Goal: Transaction & Acquisition: Book appointment/travel/reservation

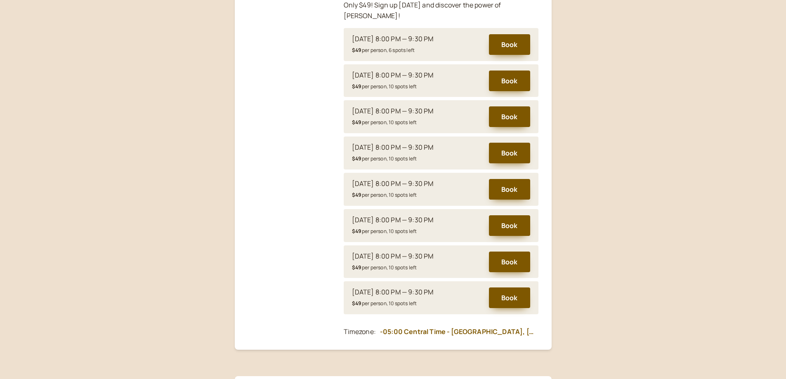
scroll to position [326, 0]
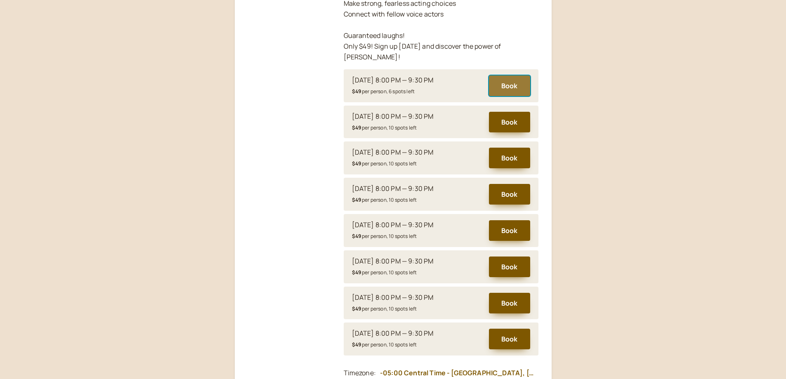
click at [516, 76] on button "Book" at bounding box center [509, 86] width 41 height 21
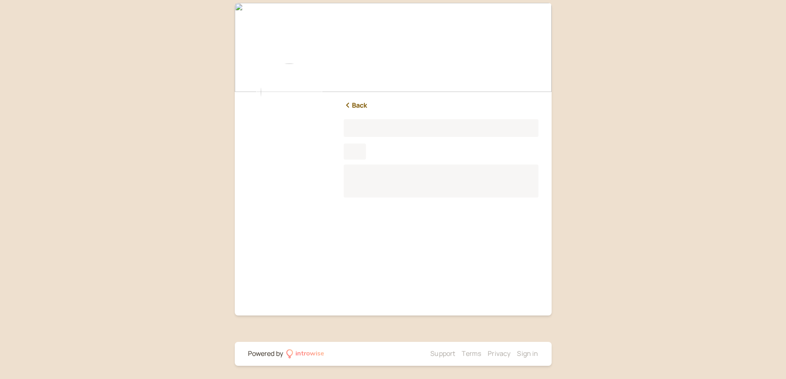
scroll to position [3, 0]
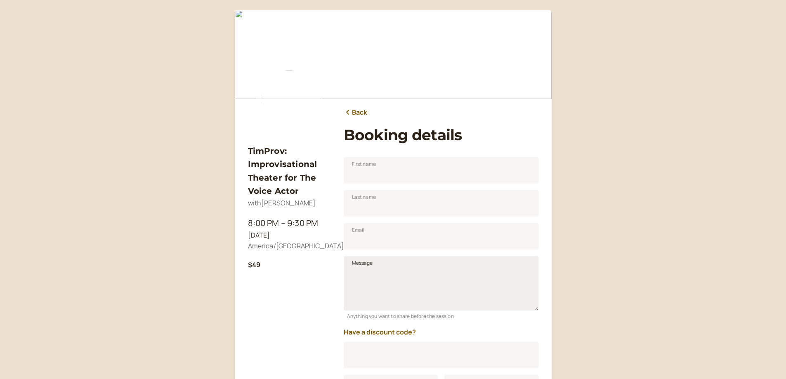
scroll to position [102, 0]
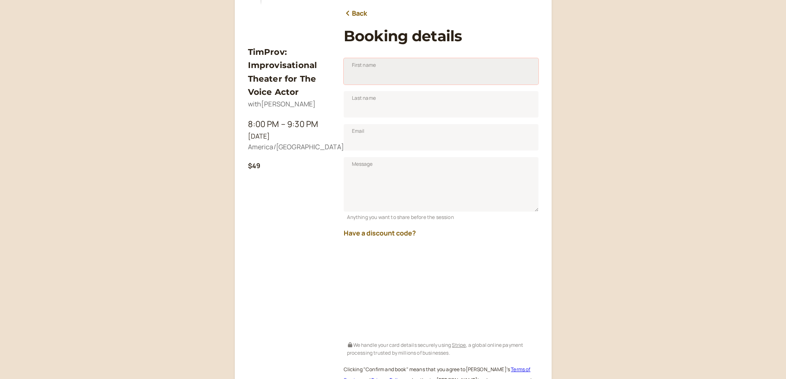
click at [395, 82] on input "First name" at bounding box center [441, 71] width 195 height 26
type input "[PERSON_NAME]"
type input "Vaadeland"
type input "n"
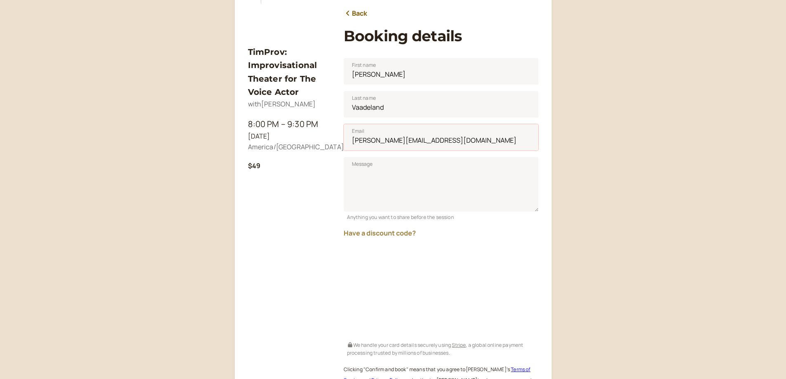
type input "[PERSON_NAME][EMAIL_ADDRESS][DOMAIN_NAME]"
click at [398, 233] on button "Have a discount code?" at bounding box center [380, 232] width 72 height 7
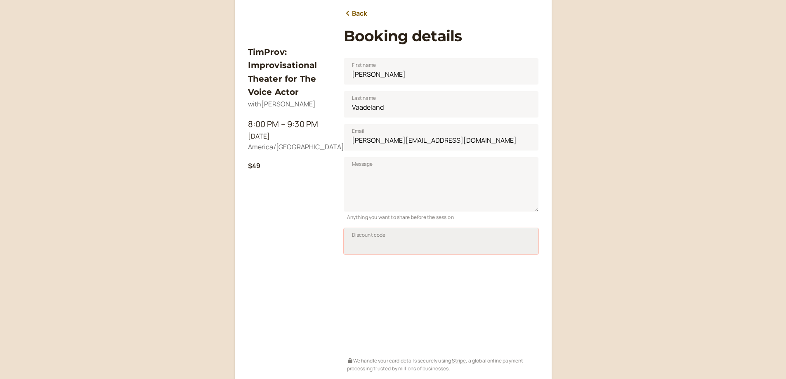
click at [431, 250] on input "Discount code" at bounding box center [441, 241] width 195 height 26
type input "SAVPRO25"
click at [516, 244] on span "Apply" at bounding box center [517, 243] width 14 height 7
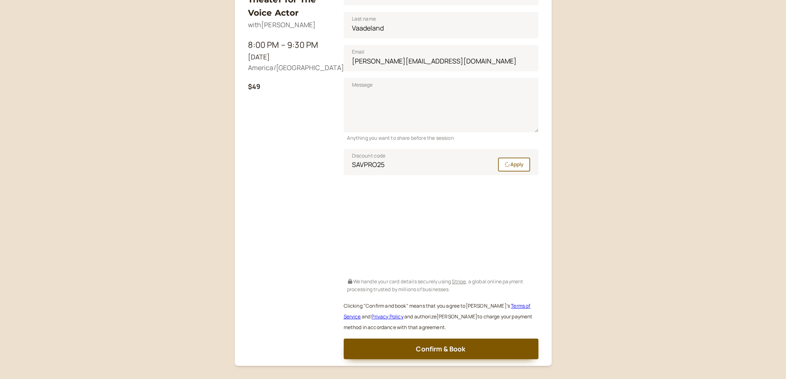
scroll to position [185, 0]
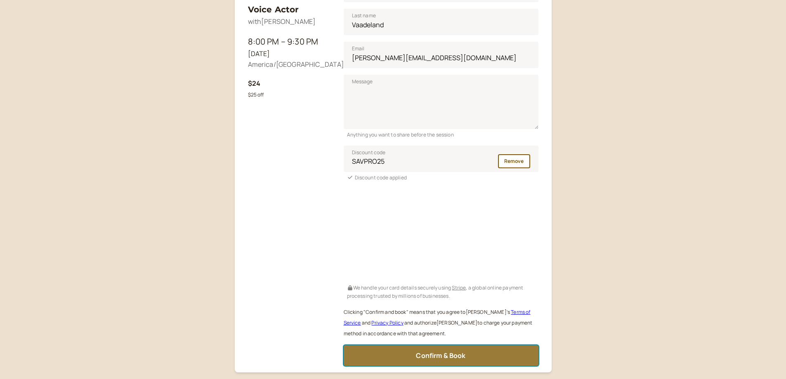
click at [466, 358] on button "Confirm & Book" at bounding box center [441, 355] width 195 height 21
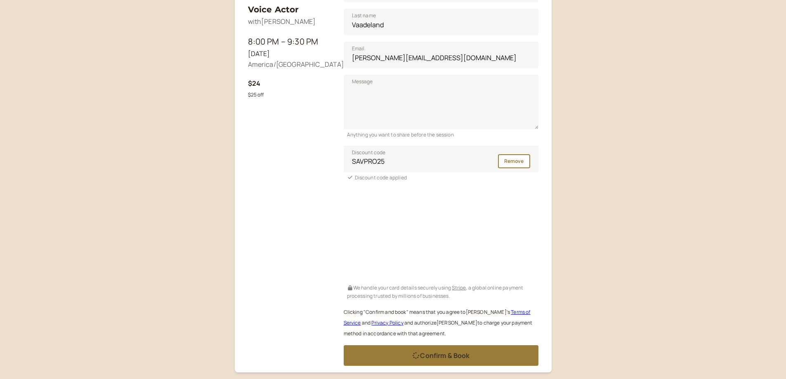
scroll to position [0, 0]
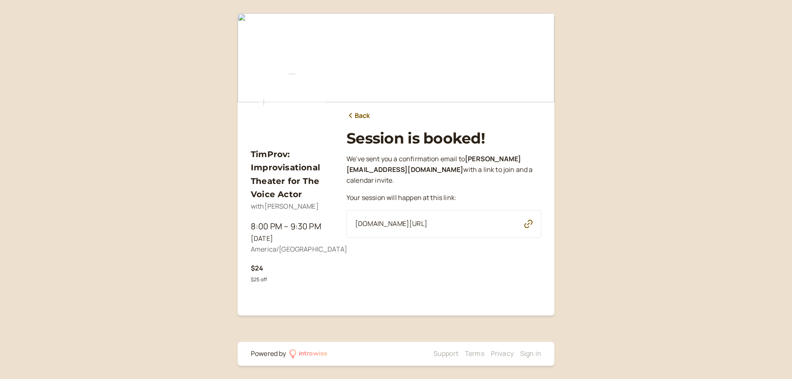
click at [282, 89] on img at bounding box center [292, 102] width 66 height 66
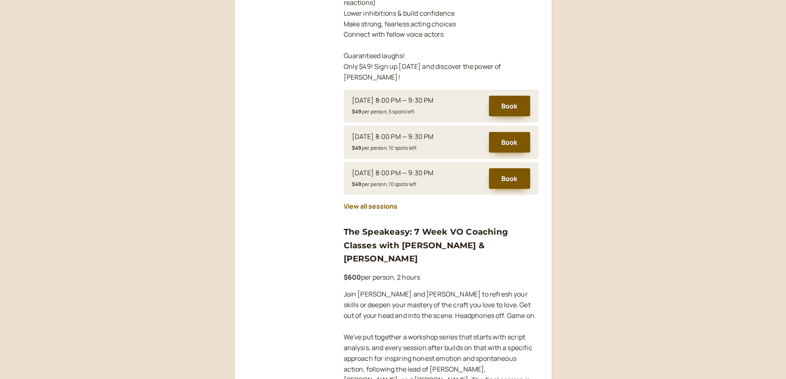
scroll to position [660, 0]
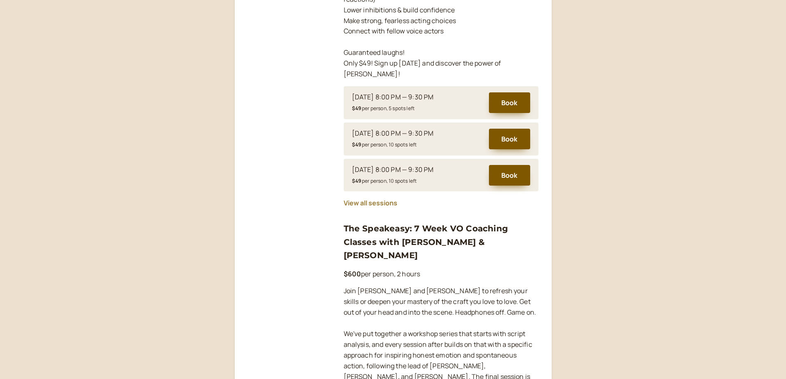
click at [369, 199] on button "View all sessions" at bounding box center [371, 202] width 54 height 7
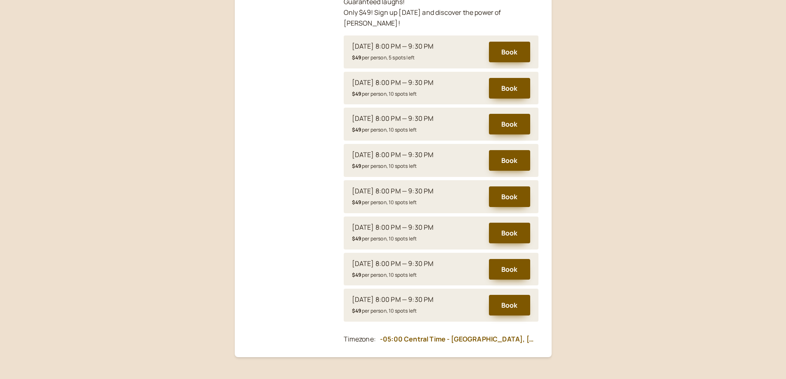
scroll to position [369, 0]
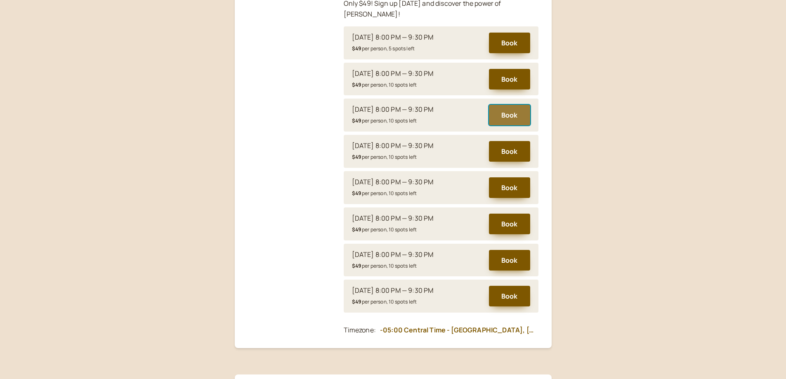
click at [515, 105] on button "Book" at bounding box center [509, 115] width 41 height 21
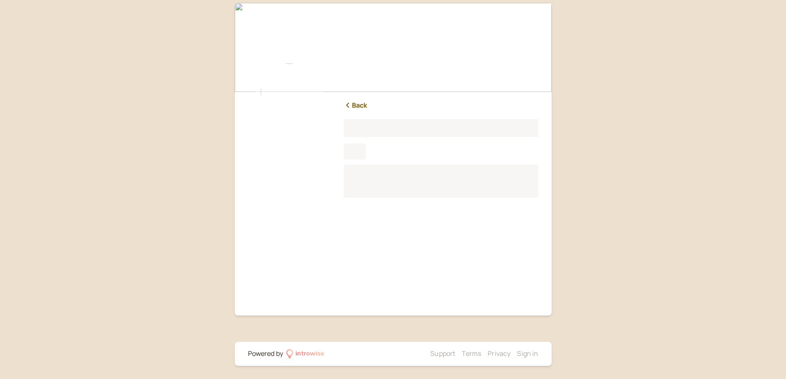
scroll to position [3, 0]
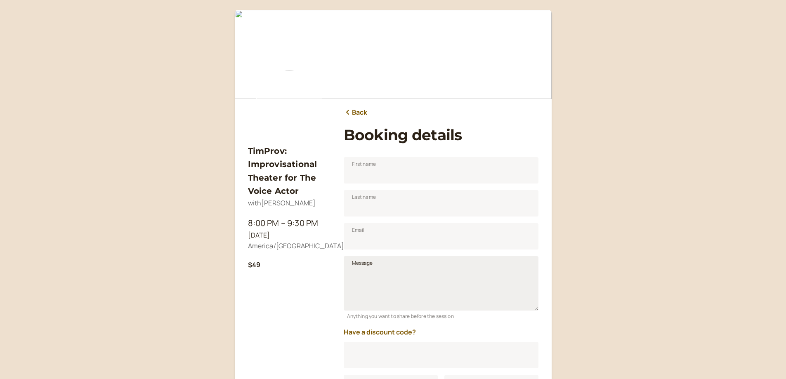
scroll to position [102, 0]
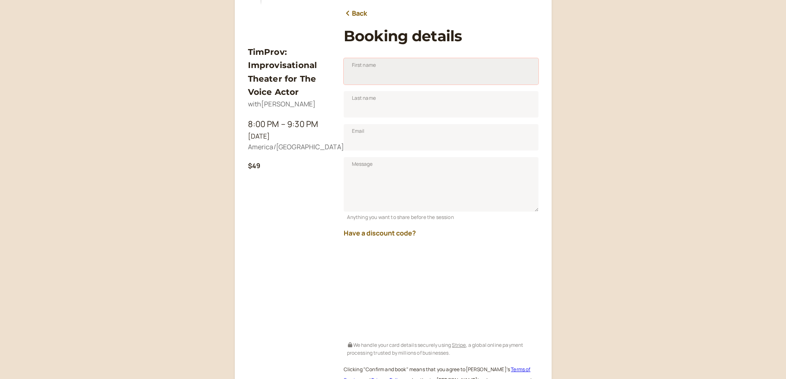
click at [388, 71] on input "First name" at bounding box center [441, 71] width 195 height 26
type input "[PERSON_NAME]"
type input "Vaadeland"
type input "n"
type input "[PERSON_NAME][EMAIL_ADDRESS][DOMAIN_NAME]"
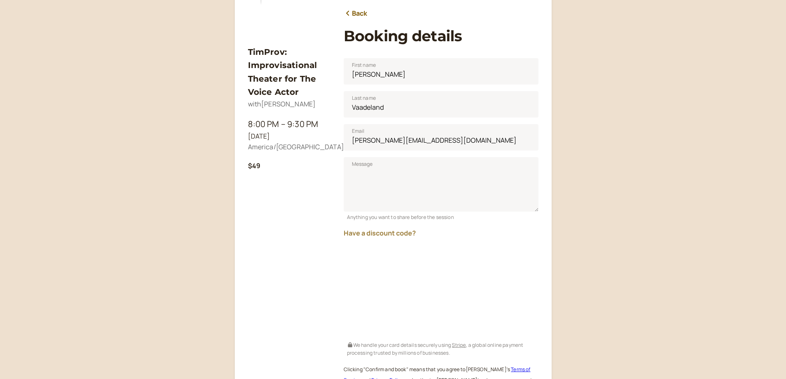
click at [386, 234] on button "Have a discount code?" at bounding box center [380, 232] width 72 height 7
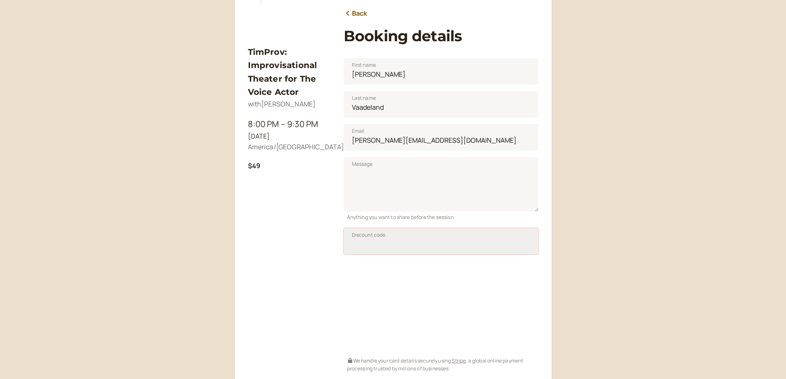
click at [422, 243] on input "Discount code" at bounding box center [441, 241] width 195 height 26
type input "SAVPRO25"
click at [522, 244] on span "Apply" at bounding box center [517, 243] width 14 height 7
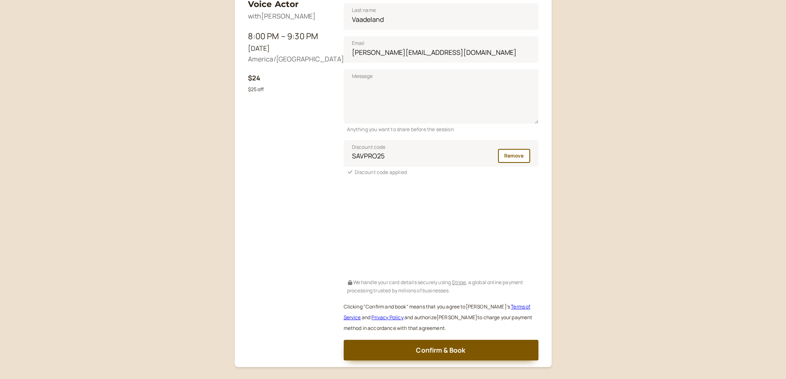
scroll to position [242, 0]
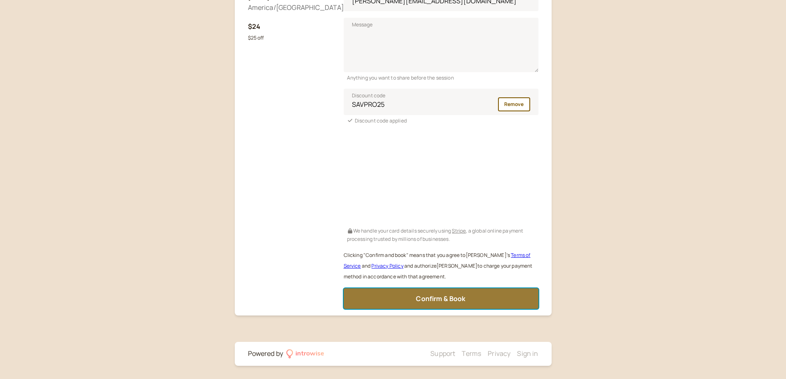
drag, startPoint x: 489, startPoint y: 297, endPoint x: 494, endPoint y: 290, distance: 8.8
click at [491, 294] on button "Confirm & Book" at bounding box center [441, 298] width 195 height 21
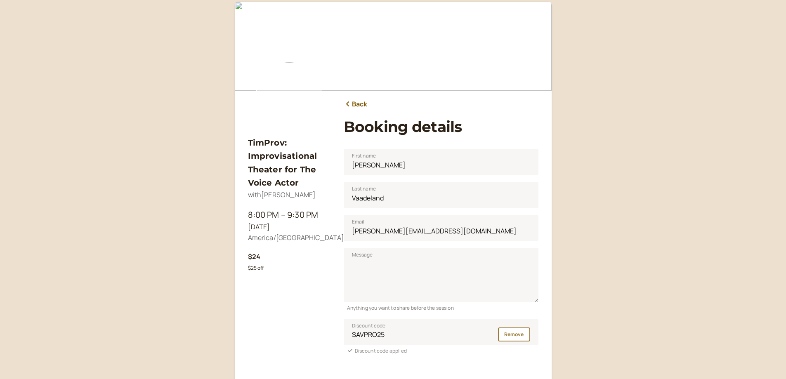
scroll to position [0, 0]
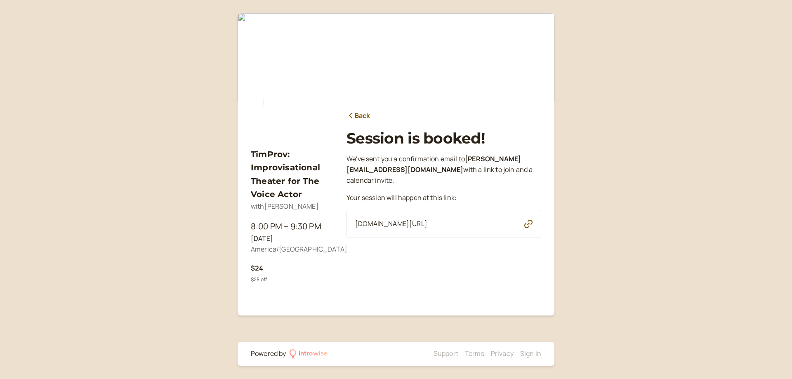
drag, startPoint x: 291, startPoint y: 94, endPoint x: 307, endPoint y: 96, distance: 16.1
click at [291, 94] on img at bounding box center [292, 102] width 66 height 66
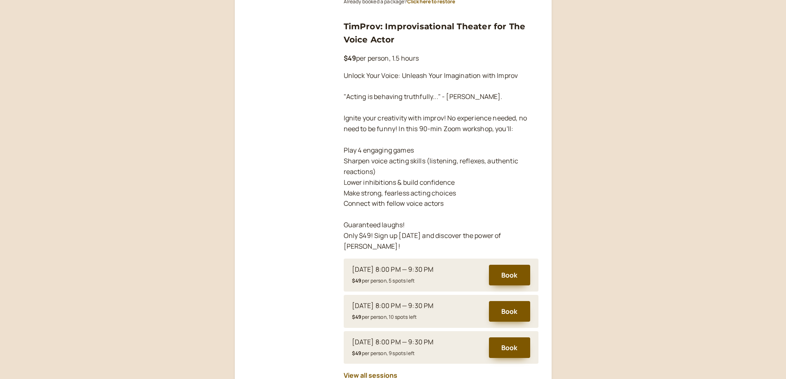
scroll to position [578, 0]
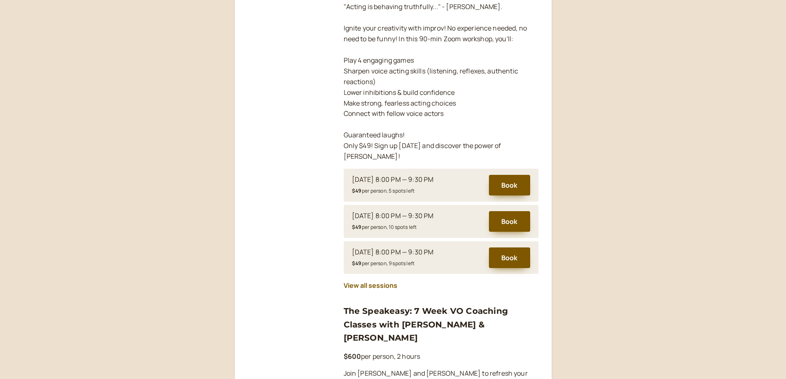
click at [370, 281] on div "[PERSON_NAME] Voice Acting Coaching Is your inner storyteller begging to break …" at bounding box center [441, 345] width 195 height 1641
click at [380, 282] on button "View all sessions" at bounding box center [371, 285] width 54 height 7
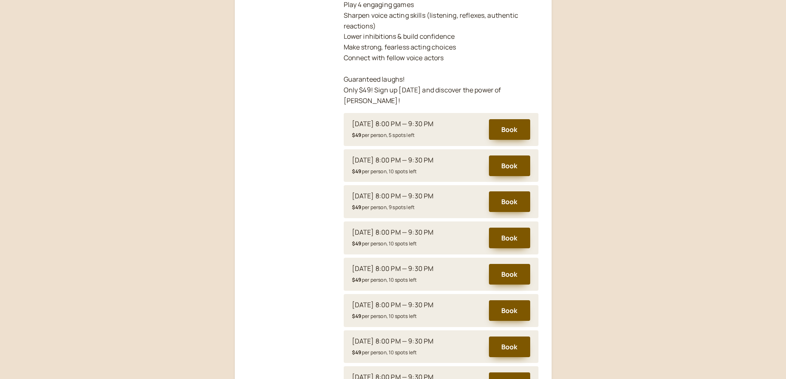
scroll to position [286, 0]
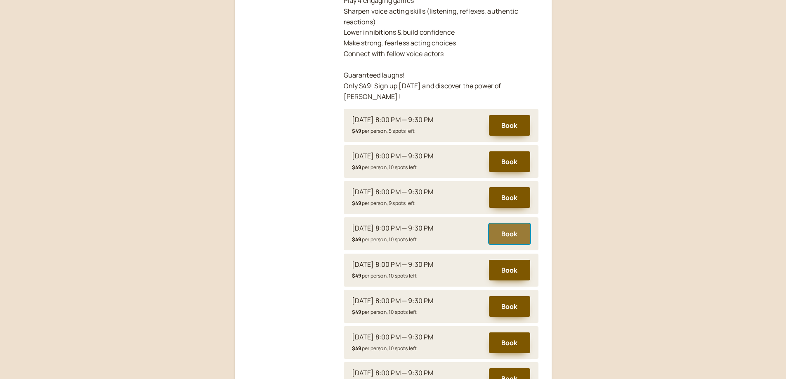
click at [505, 224] on button "Book" at bounding box center [509, 234] width 41 height 21
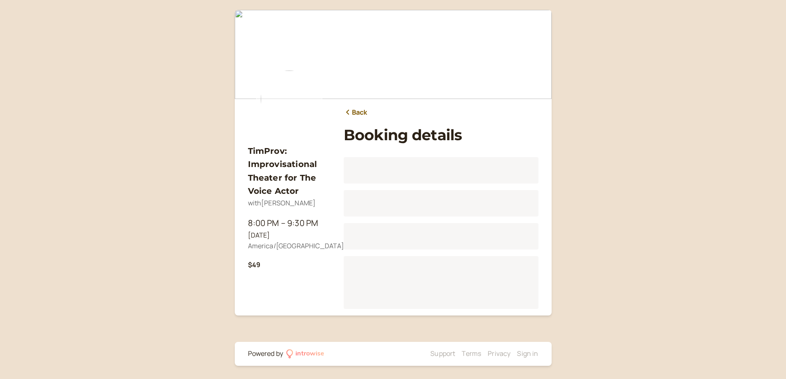
scroll to position [102, 0]
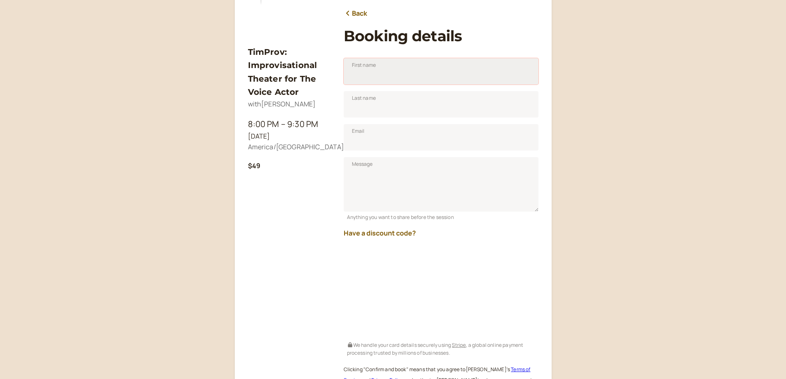
click at [394, 75] on input "First name" at bounding box center [441, 71] width 195 height 26
type input "[PERSON_NAME]"
type input "Vaadeland"
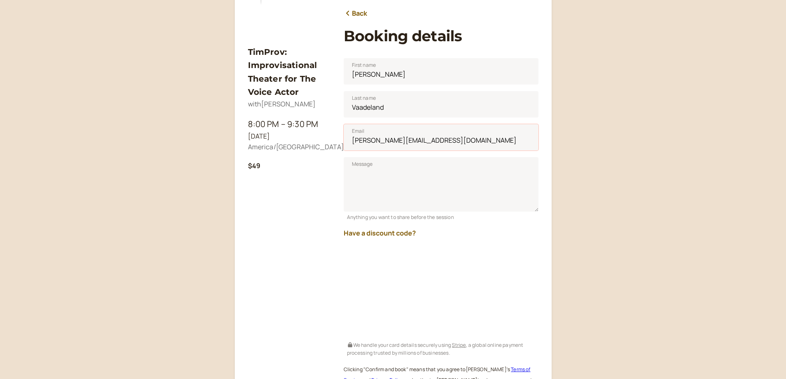
type input "[PERSON_NAME][EMAIL_ADDRESS][DOMAIN_NAME]"
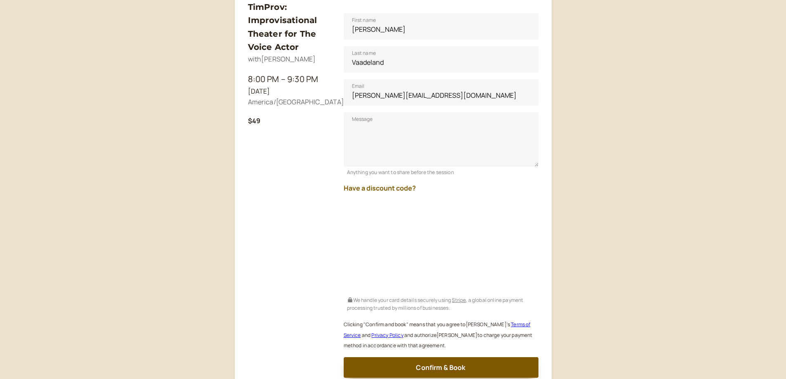
scroll to position [216, 0]
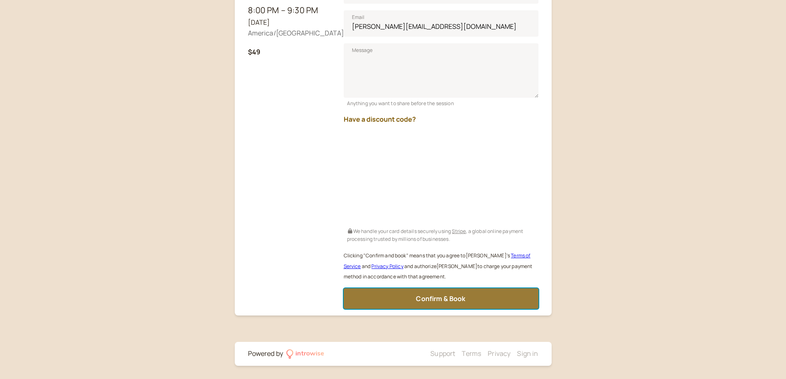
click at [478, 297] on button "Confirm & Book" at bounding box center [441, 298] width 195 height 21
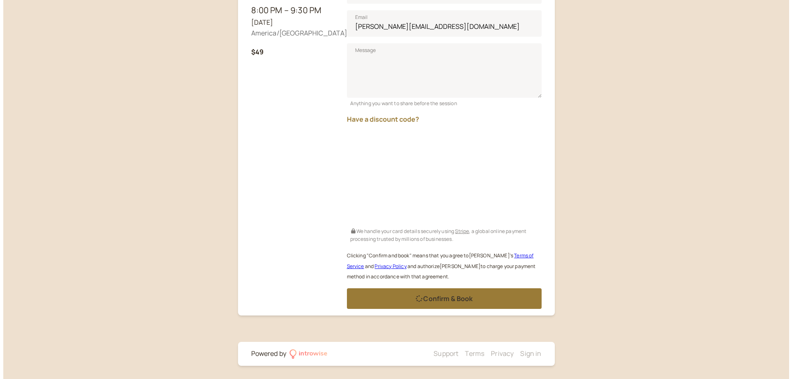
scroll to position [0, 0]
